Goal: Transaction & Acquisition: Purchase product/service

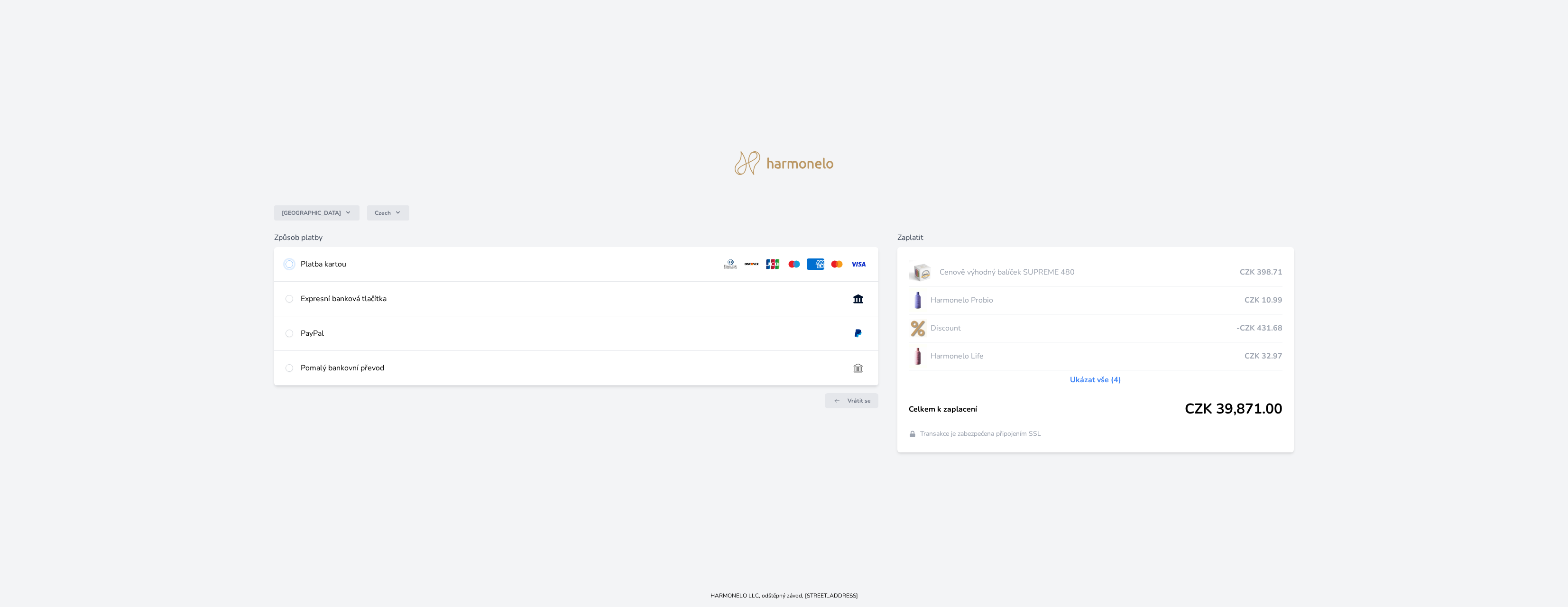
click at [289, 265] on input "radio" at bounding box center [289, 264] width 7 height 7
radio input "true"
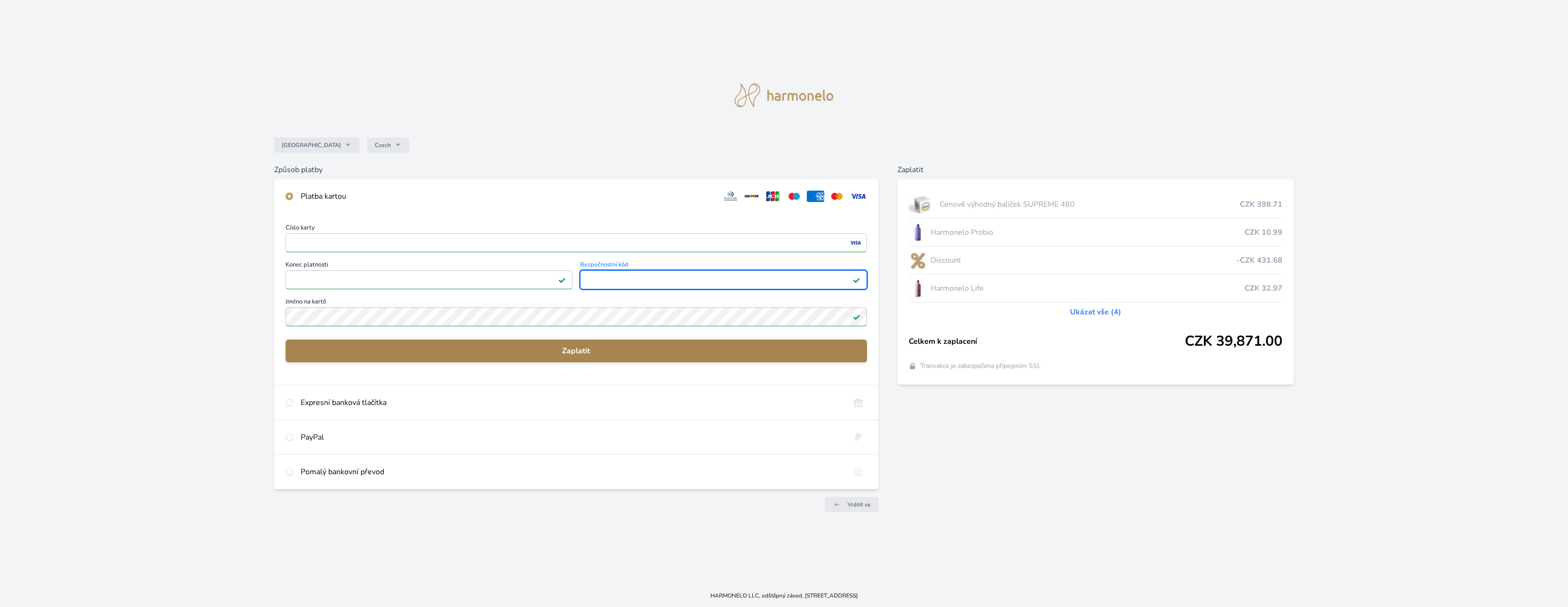
click at [575, 353] on span "Zaplatit" at bounding box center [576, 351] width 566 height 12
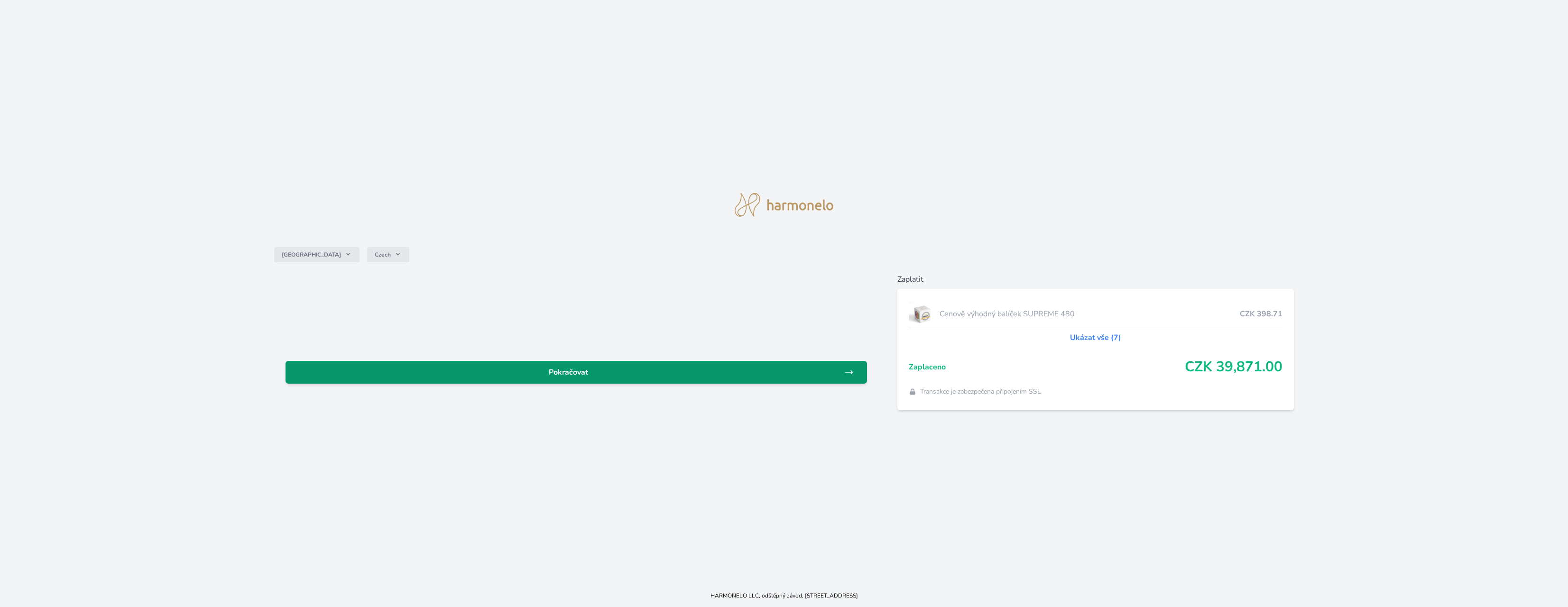
click at [575, 377] on span "Pokračovat" at bounding box center [569, 372] width 551 height 12
